Goal: Communication & Community: Answer question/provide support

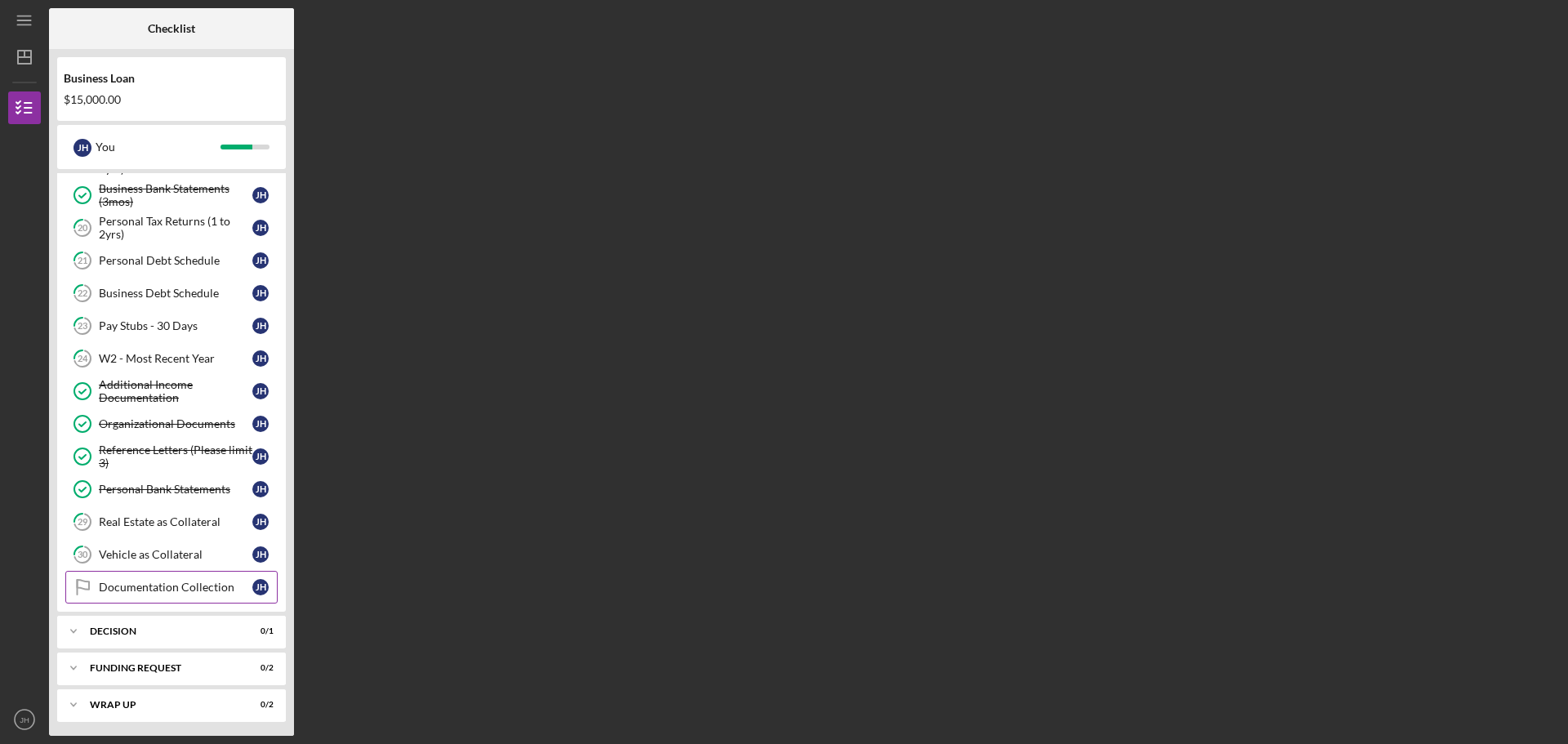
scroll to position [267, 0]
click at [131, 547] on div "Vehicle as Collateral" at bounding box center [176, 552] width 154 height 13
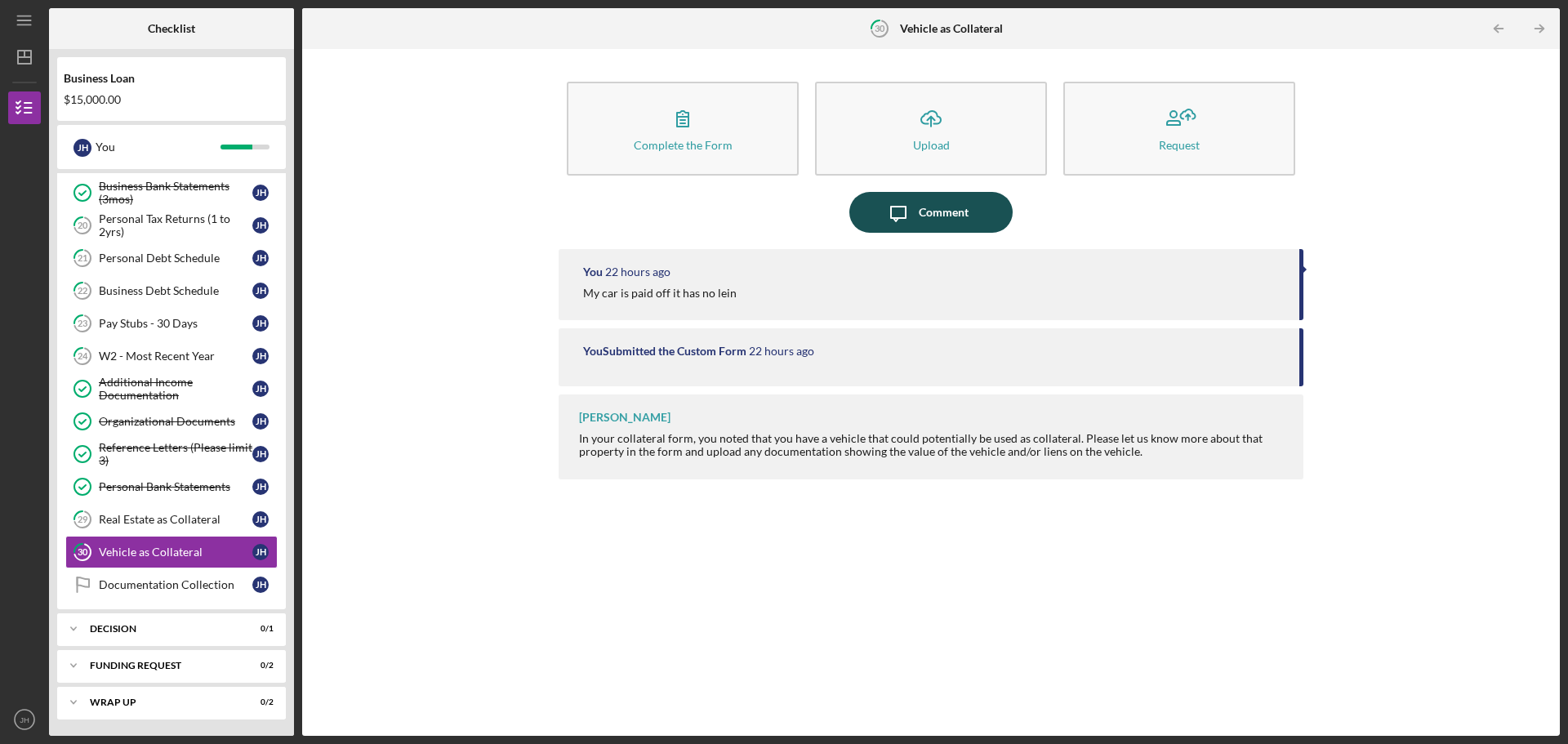
click at [948, 216] on div "Comment" at bounding box center [943, 212] width 50 height 41
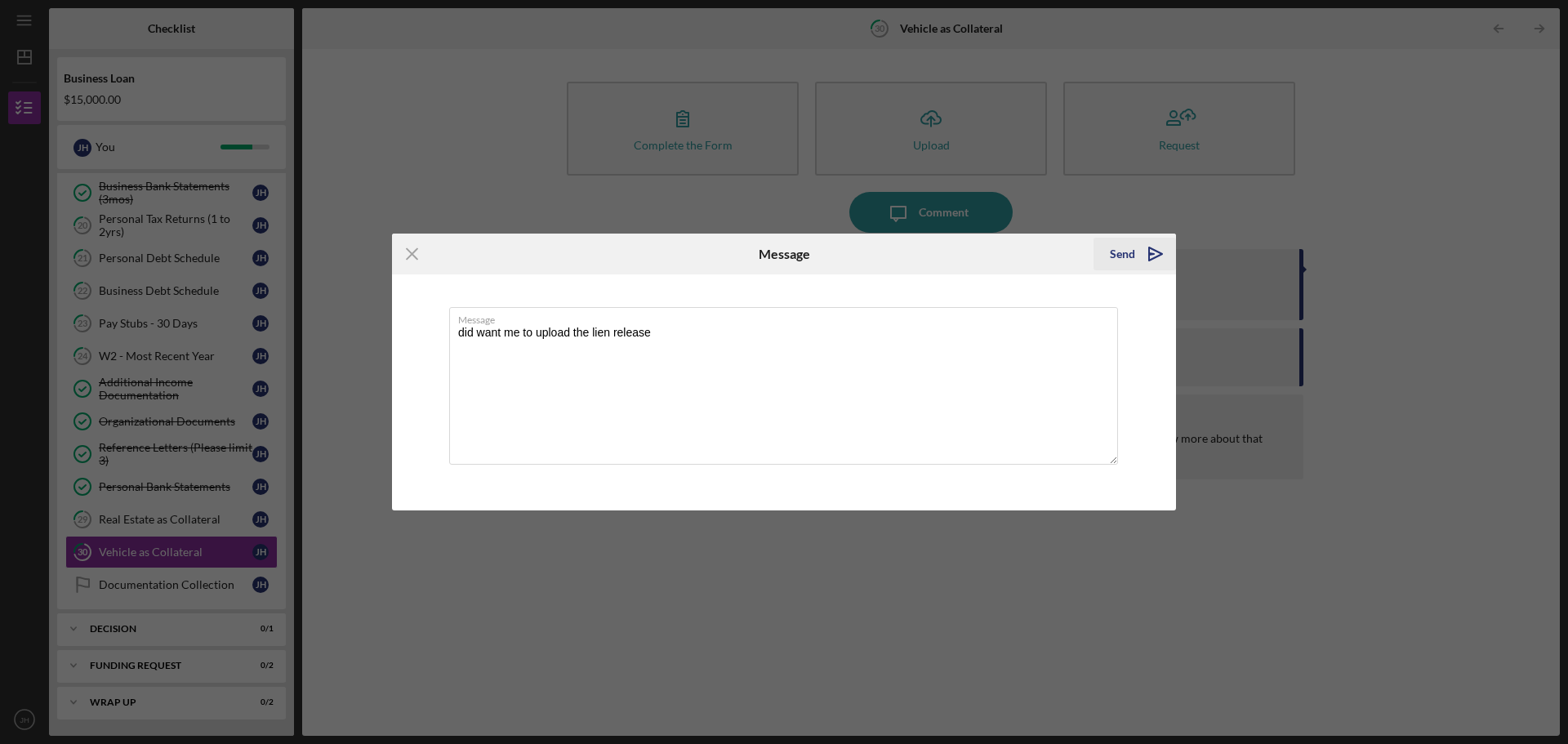
type textarea "did want me to upload the lien release"
click at [1135, 250] on icon "Icon/icon-invite-send" at bounding box center [1155, 254] width 41 height 41
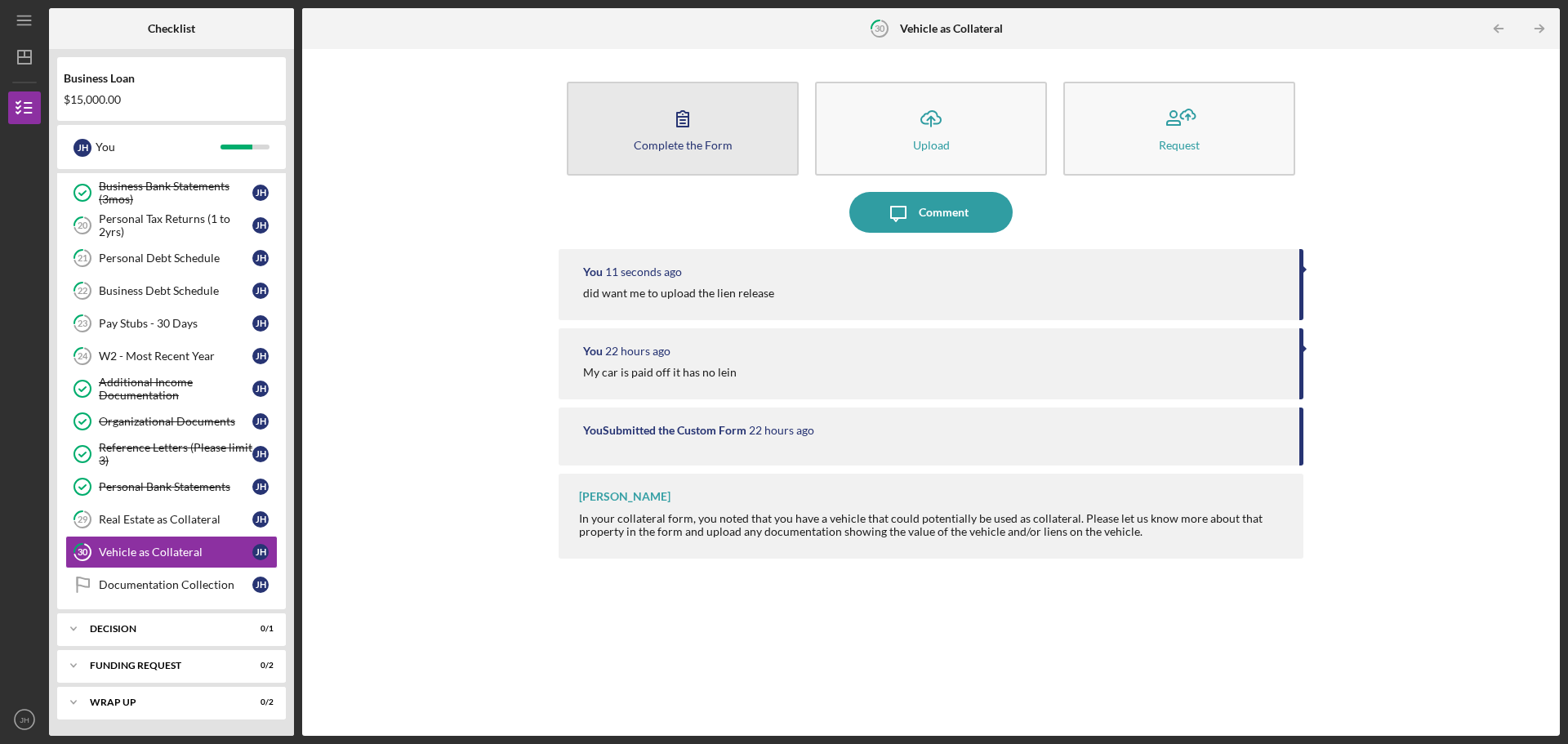
click at [698, 131] on icon "button" at bounding box center [682, 118] width 41 height 41
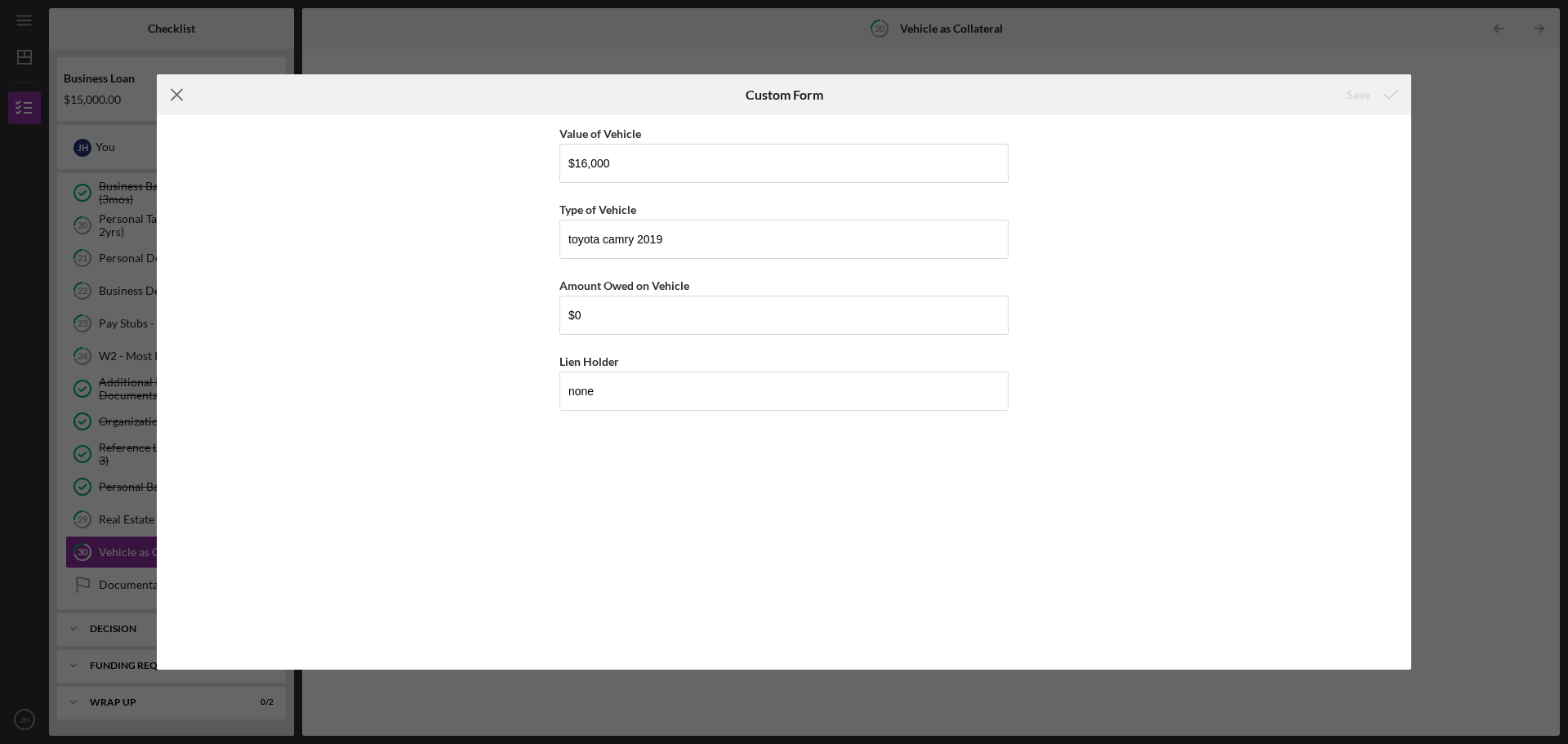
click at [176, 89] on icon "Icon/Menu Close" at bounding box center [176, 95] width 41 height 41
